Goal: Task Accomplishment & Management: Manage account settings

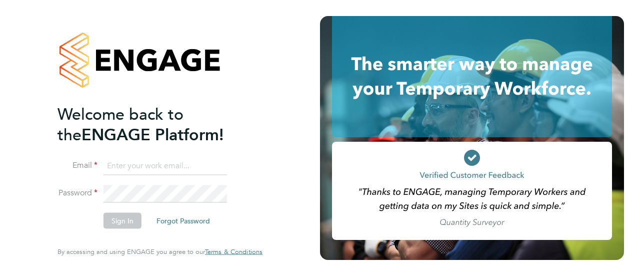
click at [119, 169] on input at bounding box center [166, 166] width 124 height 18
type input "claire.carter@wates.co.uk"
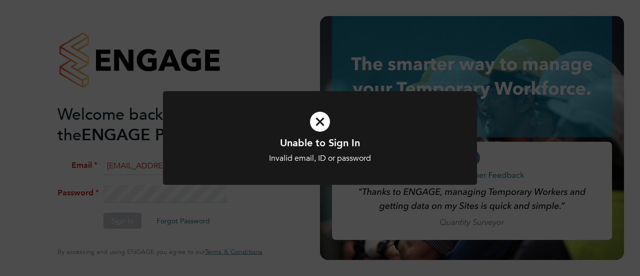
click at [217, 152] on div "Unable to Sign In Invalid email, ID or password Cancel Okay" at bounding box center [320, 150] width 260 height 28
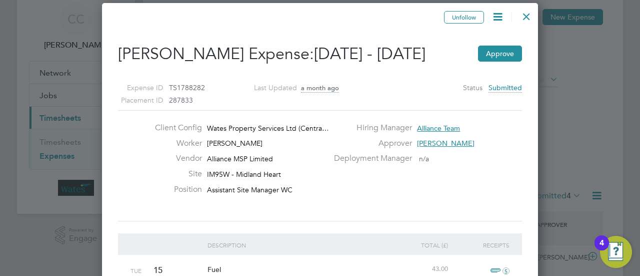
scroll to position [50, 0]
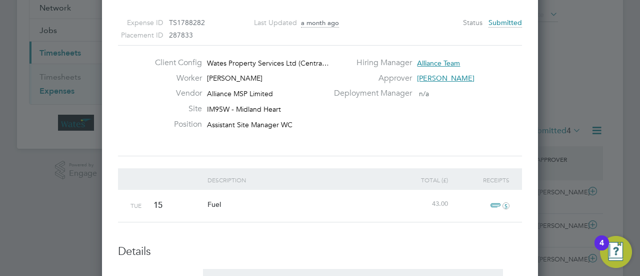
click at [500, 206] on span "5" at bounding box center [499, 206] width 22 height 12
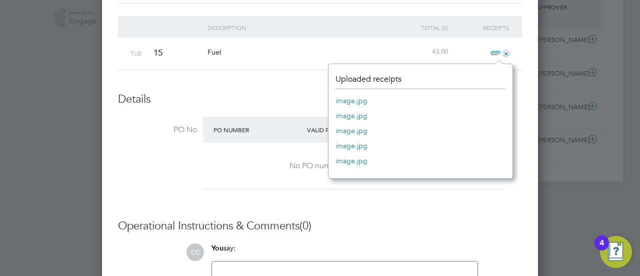
click at [345, 100] on link "image.jpg" at bounding box center [352, 100] width 32 height 15
click at [341, 117] on link "image.jpg" at bounding box center [352, 115] width 32 height 15
click at [344, 129] on link "image.jpg" at bounding box center [352, 130] width 32 height 15
click at [351, 146] on link "image.jpg" at bounding box center [352, 145] width 32 height 15
click at [356, 160] on link "image.jpg" at bounding box center [352, 160] width 32 height 15
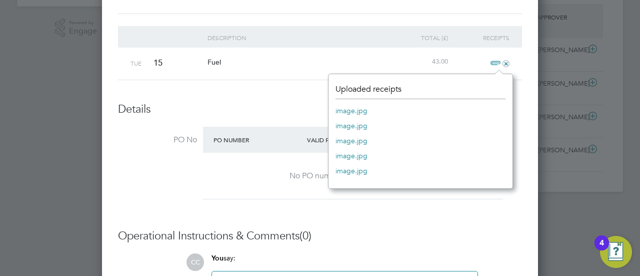
scroll to position [202, 0]
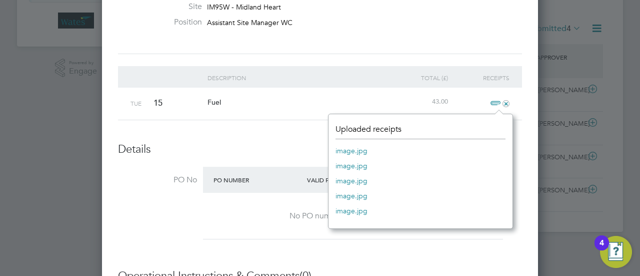
click at [493, 103] on span "+" at bounding box center [499, 104] width 22 height 12
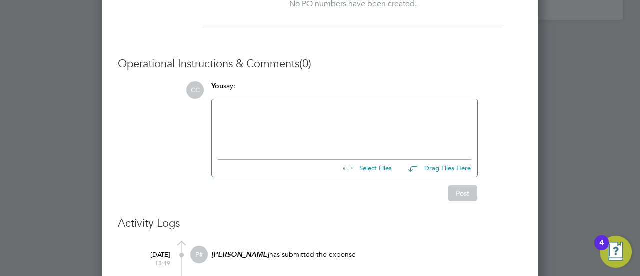
scroll to position [402, 0]
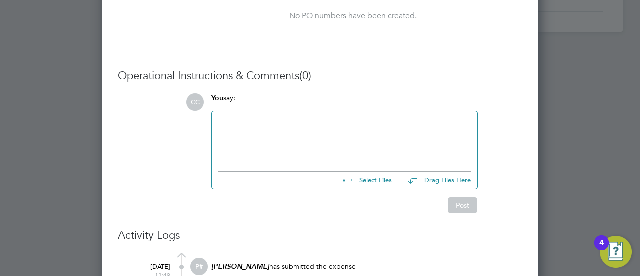
click at [243, 123] on div at bounding box center [345, 138] width 254 height 43
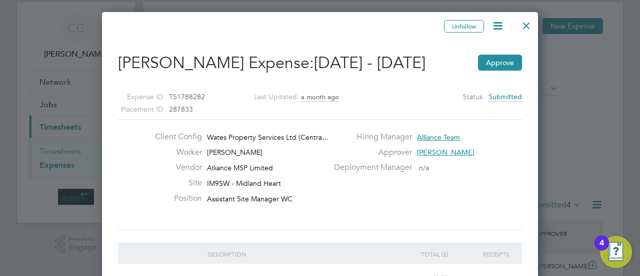
scroll to position [0, 0]
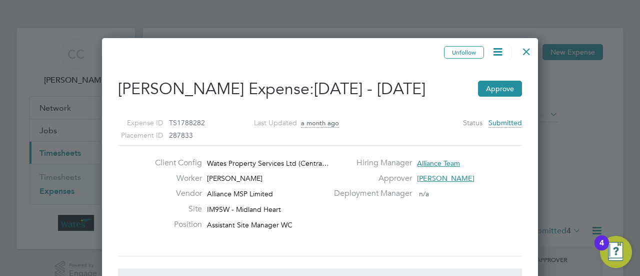
click at [526, 48] on div at bounding box center [527, 49] width 18 height 18
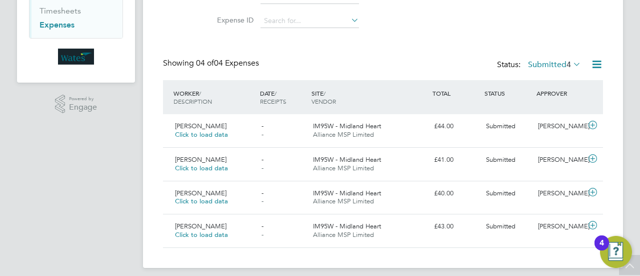
scroll to position [175, 0]
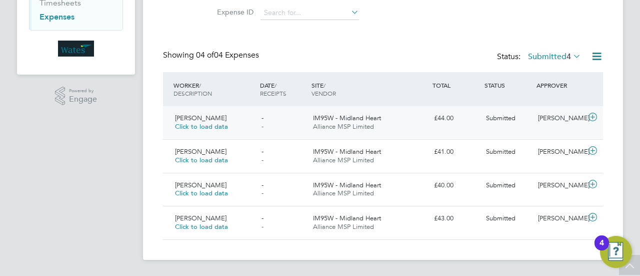
click at [592, 116] on icon at bounding box center [593, 117] width 13 height 8
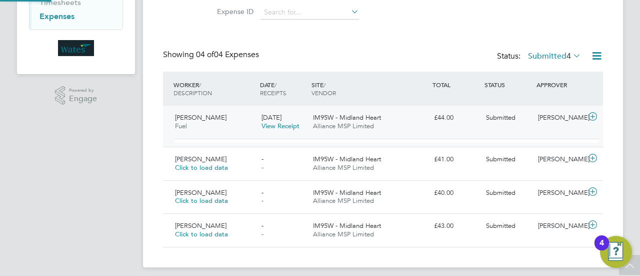
scroll to position [25, 87]
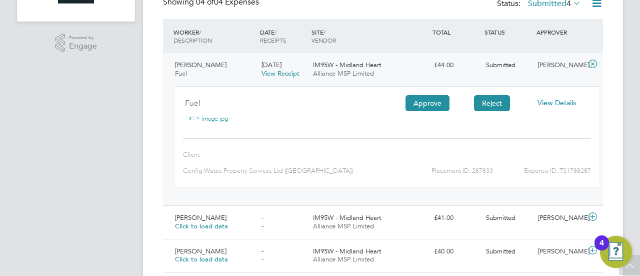
click at [487, 105] on button "Reject" at bounding box center [492, 103] width 36 height 16
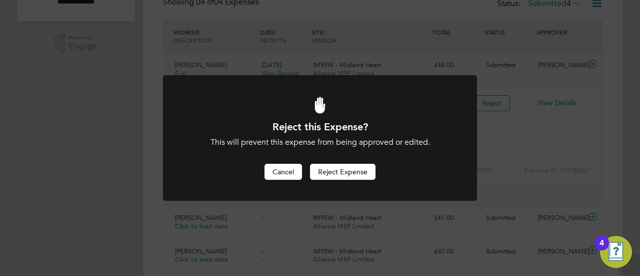
click at [281, 171] on button "Cancel" at bounding box center [284, 172] width 38 height 16
